Goal: Information Seeking & Learning: Stay updated

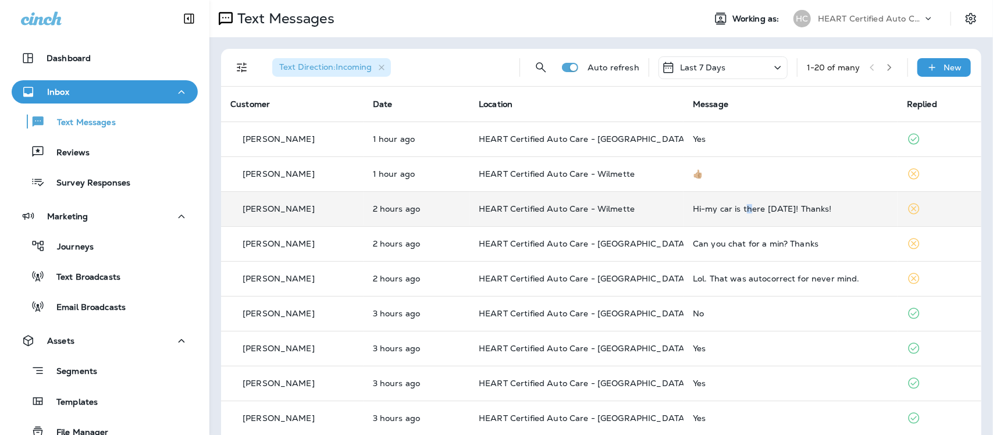
click at [741, 210] on div "Hi-my car is there [DATE]! Thanks!" at bounding box center [790, 208] width 195 height 9
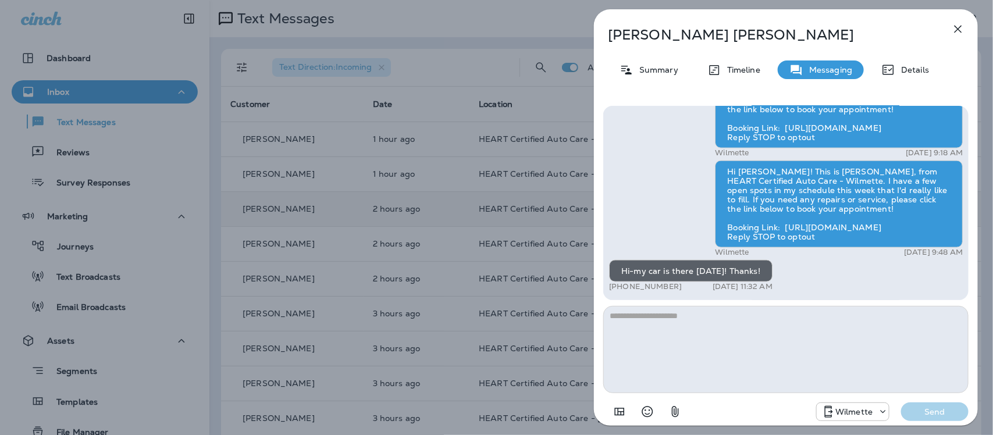
click at [952, 27] on icon "button" at bounding box center [958, 29] width 14 height 14
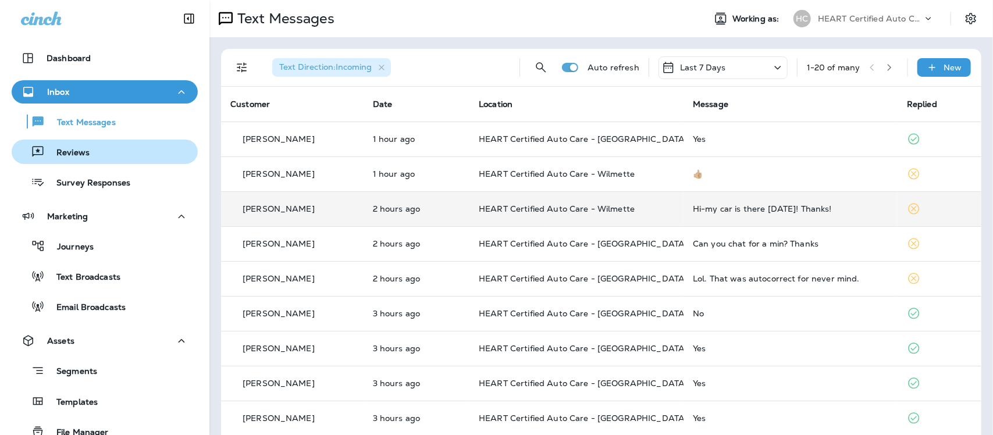
click at [68, 149] on p "Reviews" at bounding box center [67, 153] width 45 height 11
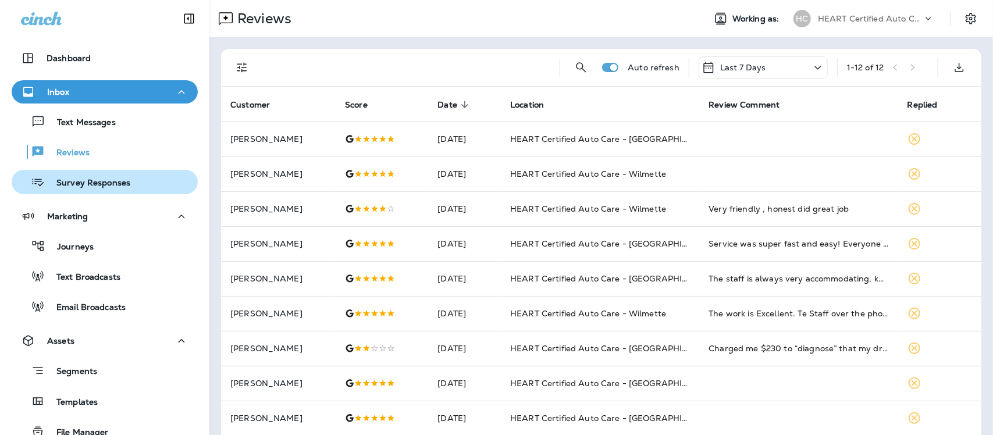
click at [78, 181] on p "Survey Responses" at bounding box center [87, 183] width 85 height 11
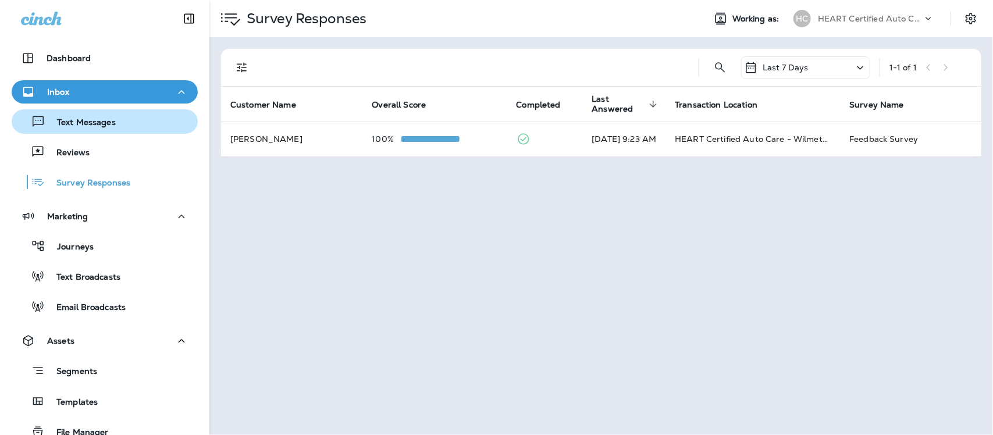
click at [87, 117] on p "Text Messages" at bounding box center [80, 122] width 70 height 11
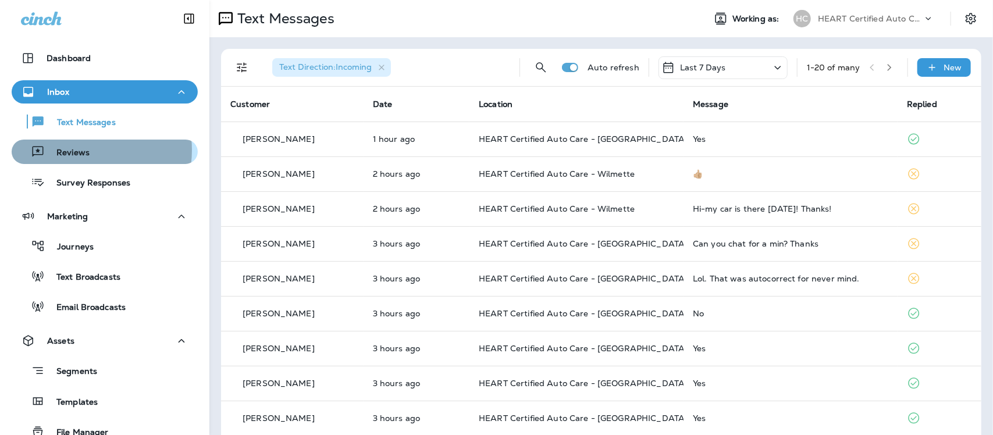
click at [69, 150] on p "Reviews" at bounding box center [67, 153] width 45 height 11
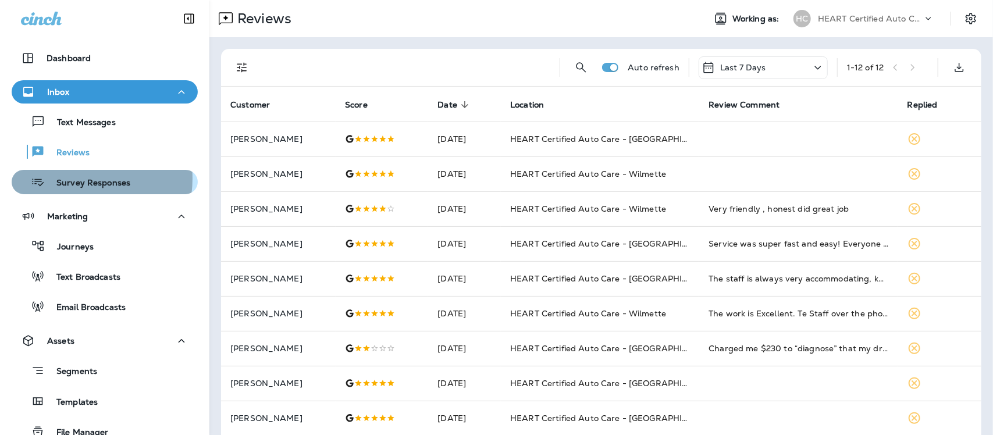
click at [73, 179] on p "Survey Responses" at bounding box center [87, 183] width 85 height 11
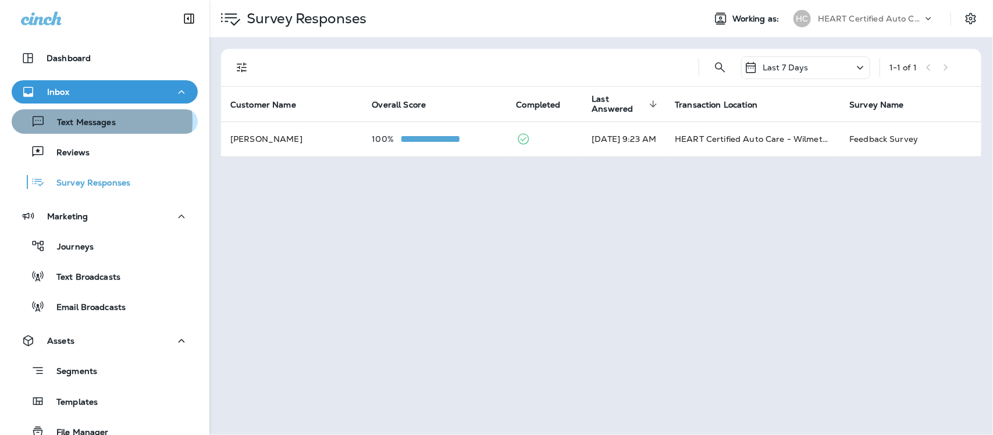
click at [91, 122] on p "Text Messages" at bounding box center [80, 122] width 70 height 11
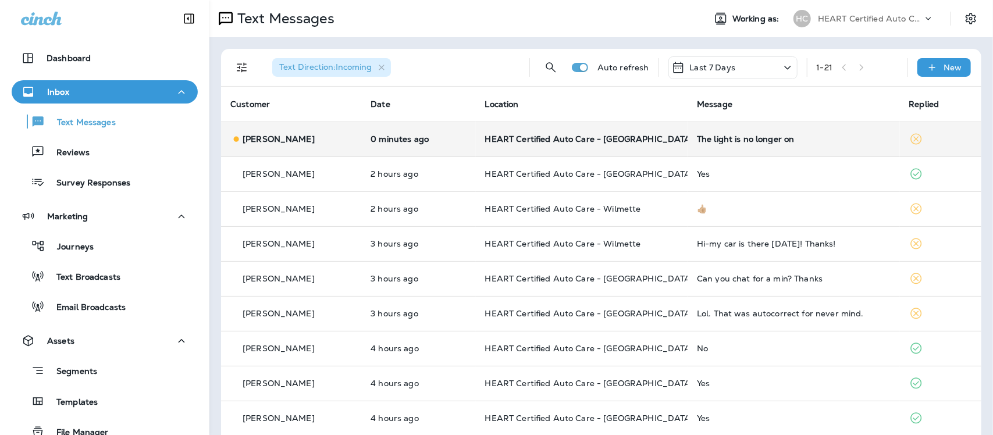
click at [726, 145] on td "The light is no longer on" at bounding box center [793, 139] width 212 height 35
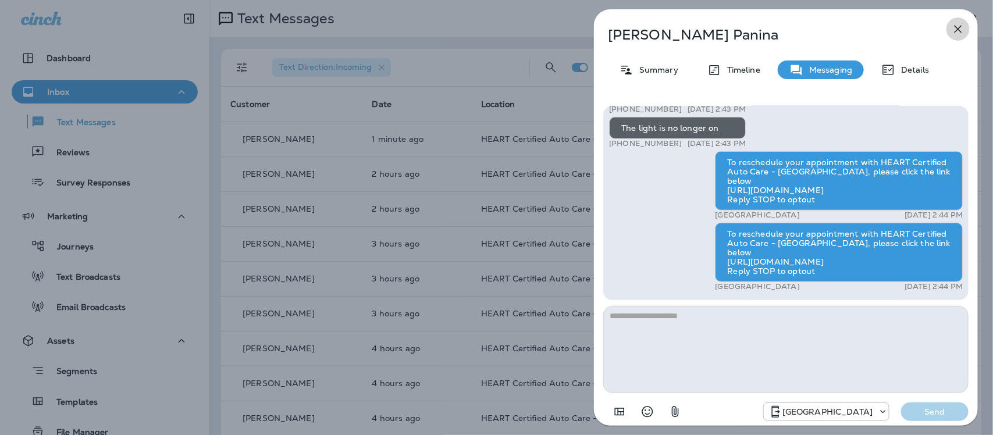
drag, startPoint x: 959, startPoint y: 21, endPoint x: 948, endPoint y: 26, distance: 12.8
click at [958, 22] on button "button" at bounding box center [957, 28] width 23 height 23
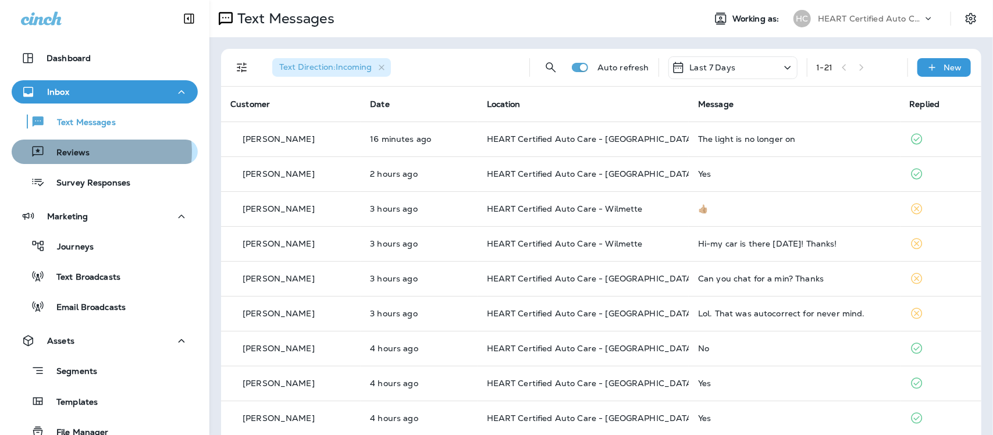
click at [89, 152] on div "Reviews" at bounding box center [104, 151] width 177 height 17
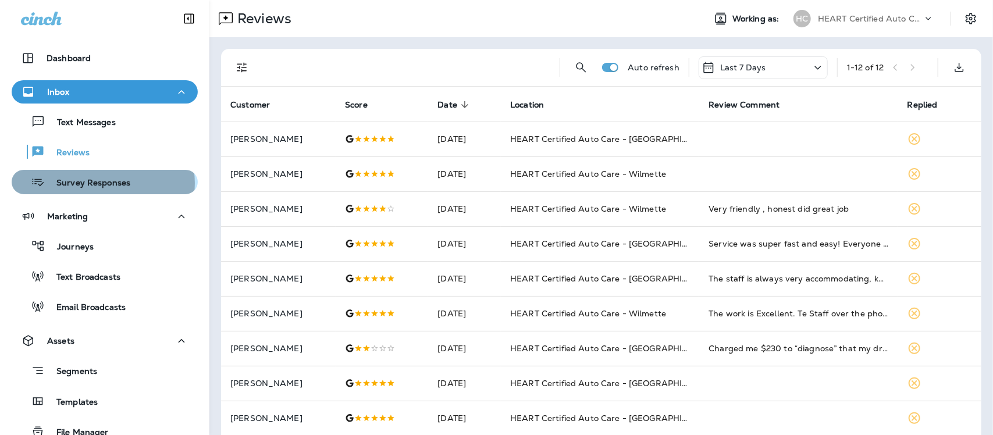
click at [102, 183] on p "Survey Responses" at bounding box center [87, 183] width 85 height 11
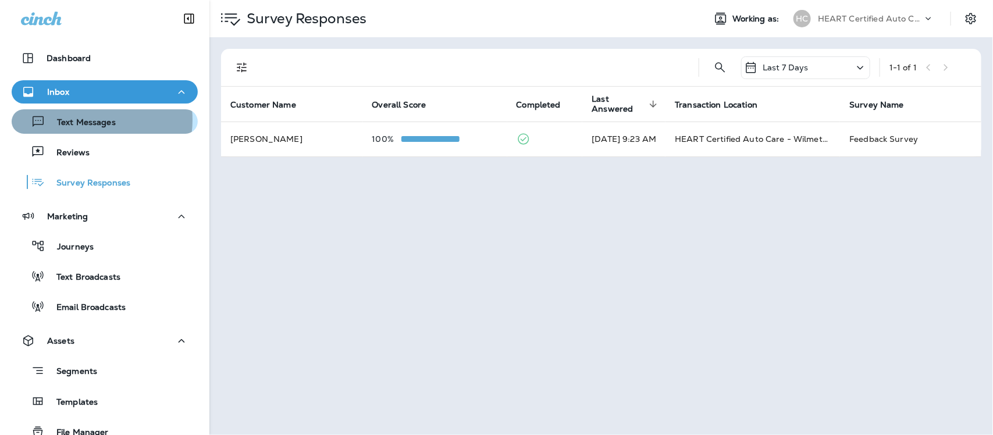
click at [84, 120] on p "Text Messages" at bounding box center [80, 122] width 70 height 11
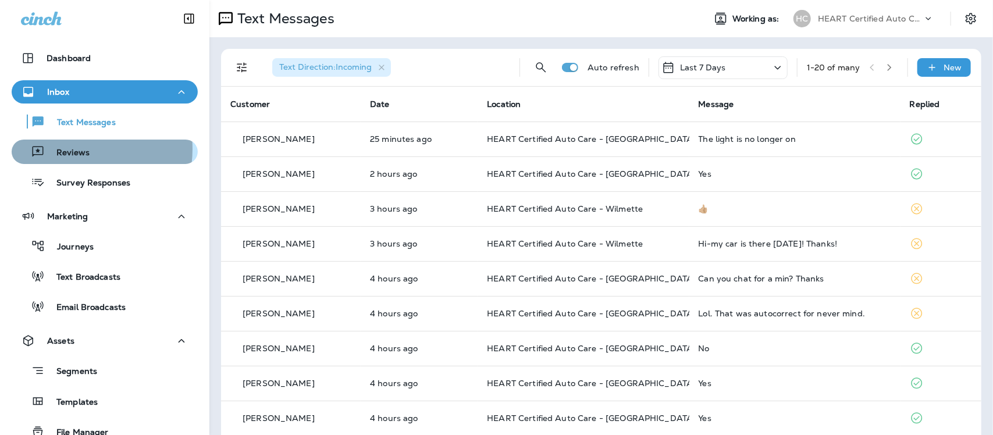
click at [64, 149] on p "Reviews" at bounding box center [67, 153] width 45 height 11
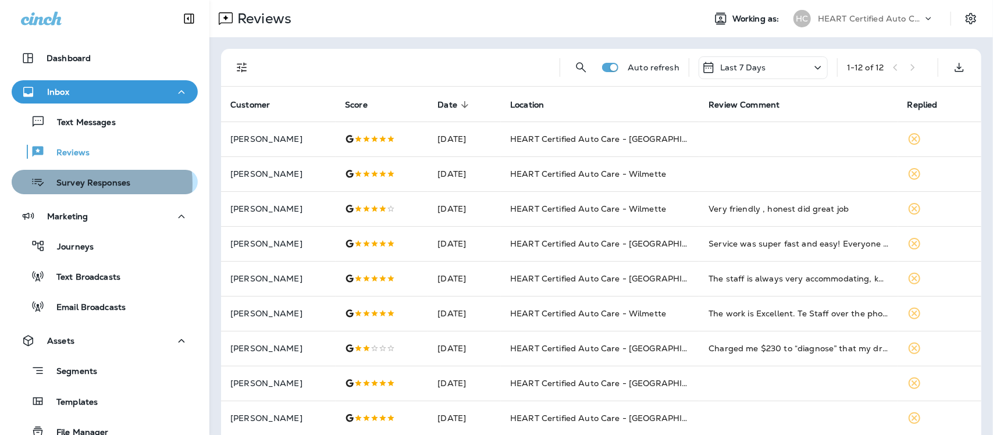
click at [78, 184] on p "Survey Responses" at bounding box center [87, 183] width 85 height 11
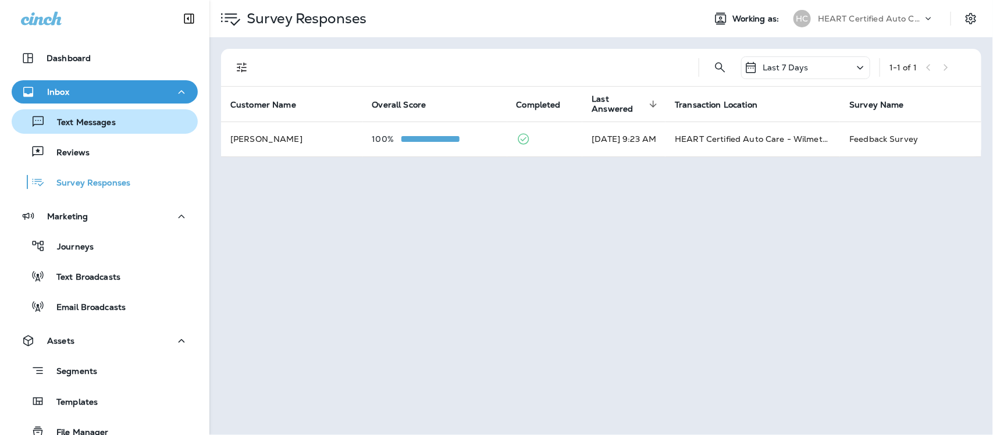
click at [87, 123] on p "Text Messages" at bounding box center [80, 122] width 70 height 11
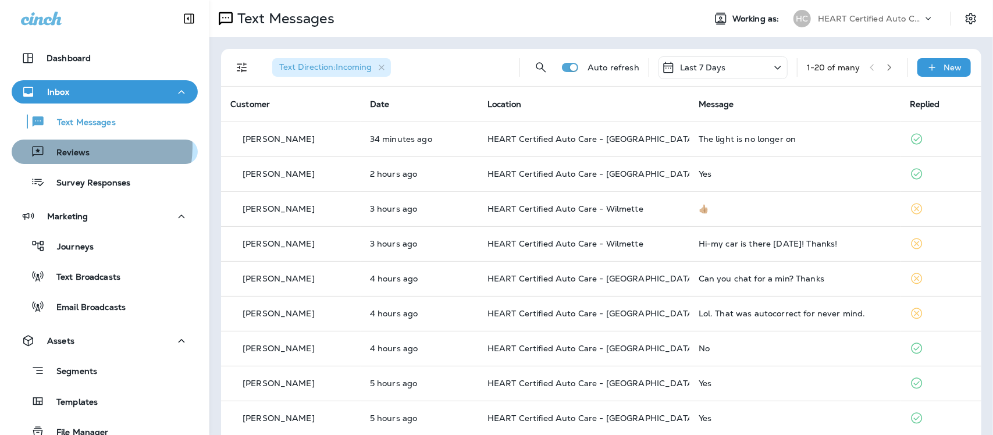
click at [68, 148] on p "Reviews" at bounding box center [67, 153] width 45 height 11
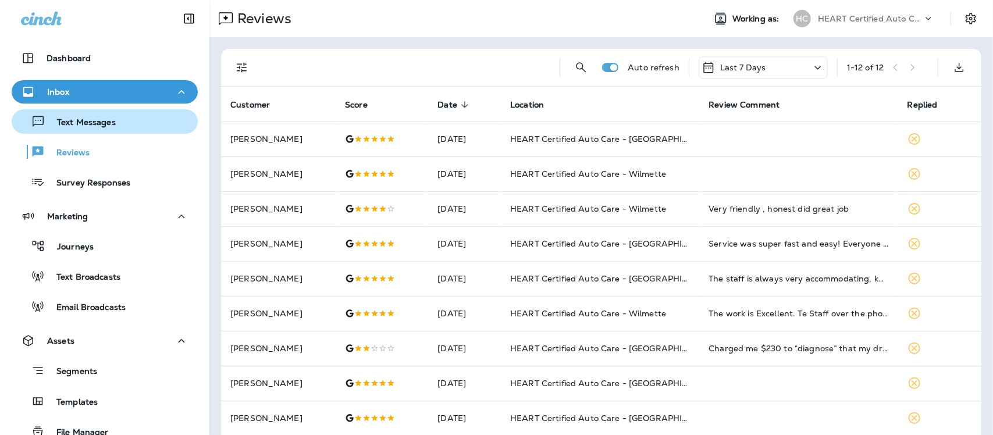
click at [69, 120] on p "Text Messages" at bounding box center [80, 122] width 70 height 11
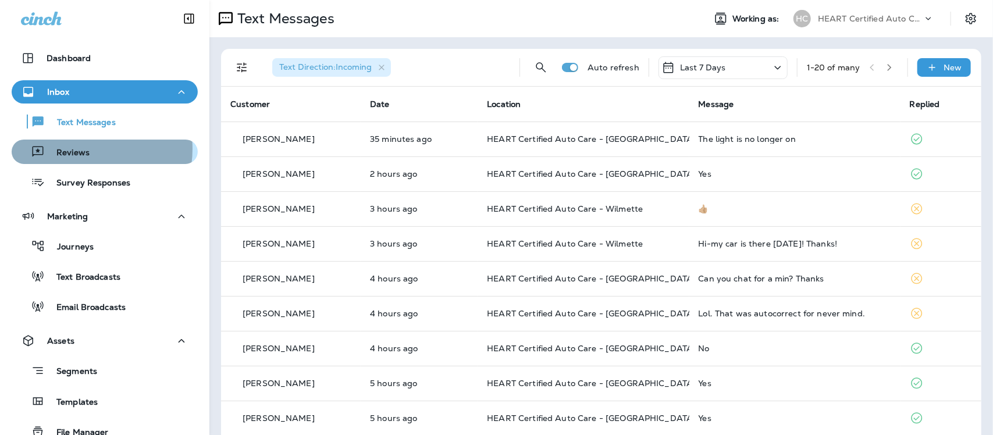
click at [76, 149] on p "Reviews" at bounding box center [67, 153] width 45 height 11
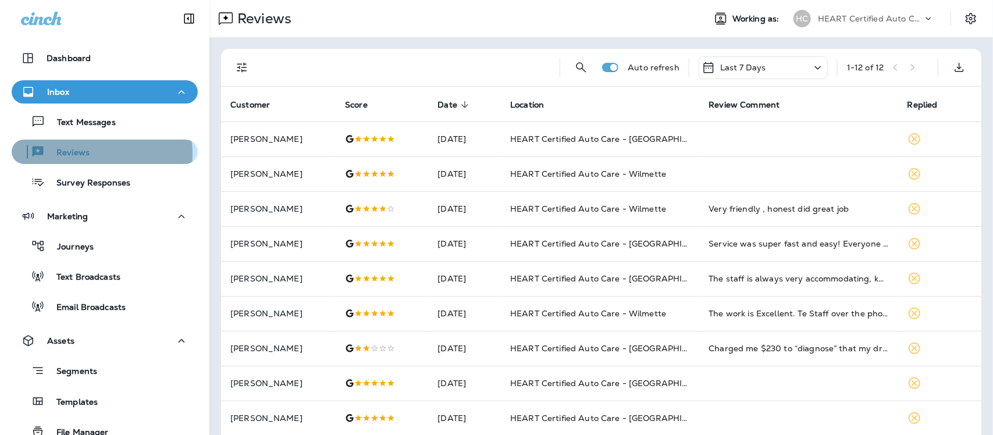
click at [67, 155] on p "Reviews" at bounding box center [67, 153] width 45 height 11
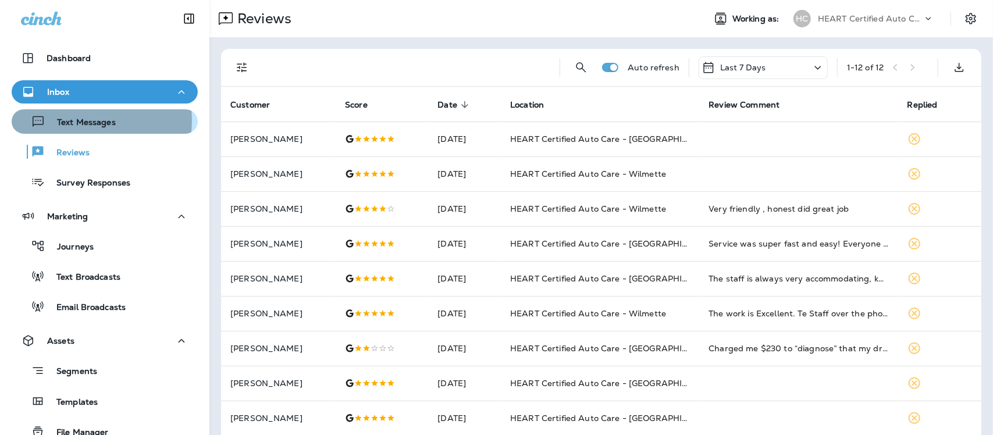
click at [77, 120] on p "Text Messages" at bounding box center [80, 122] width 70 height 11
